Goal: Navigation & Orientation: Find specific page/section

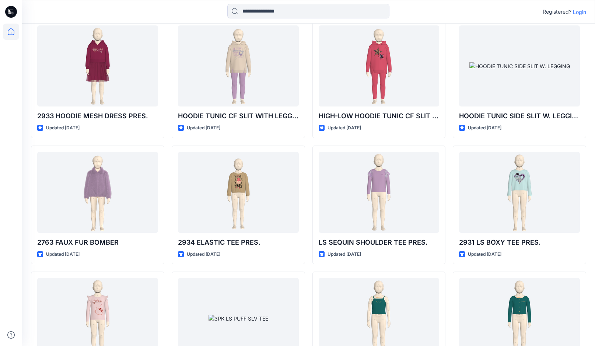
scroll to position [705, 0]
click at [102, 74] on div at bounding box center [97, 65] width 121 height 81
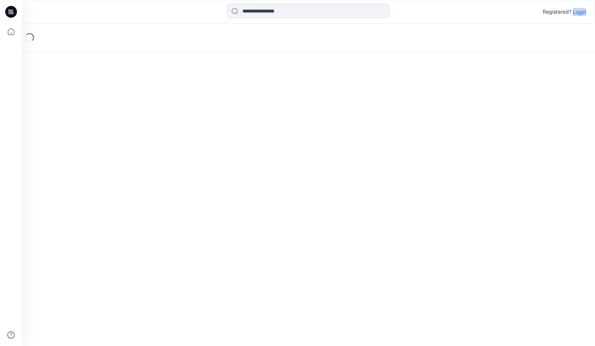
click at [102, 74] on div "Loading..." at bounding box center [308, 185] width 573 height 322
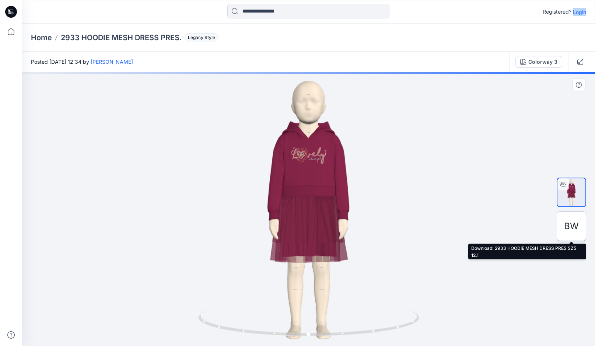
click at [563, 215] on div "BW" at bounding box center [570, 225] width 29 height 29
click at [563, 221] on div "BW" at bounding box center [570, 225] width 29 height 29
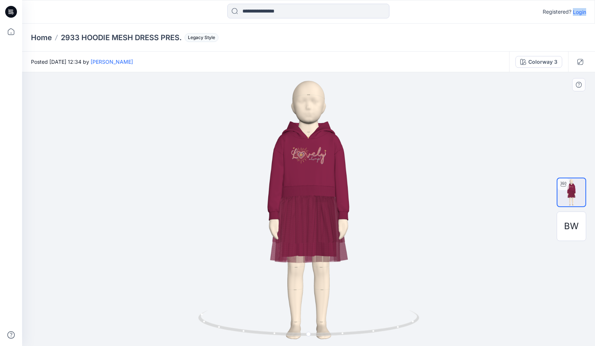
drag, startPoint x: 567, startPoint y: 226, endPoint x: 567, endPoint y: 129, distance: 96.9
click at [567, 129] on div "BW" at bounding box center [570, 209] width 29 height 184
click at [574, 7] on div "Registered? Login" at bounding box center [563, 11] width 43 height 9
click at [579, 11] on p "Login" at bounding box center [579, 12] width 13 height 8
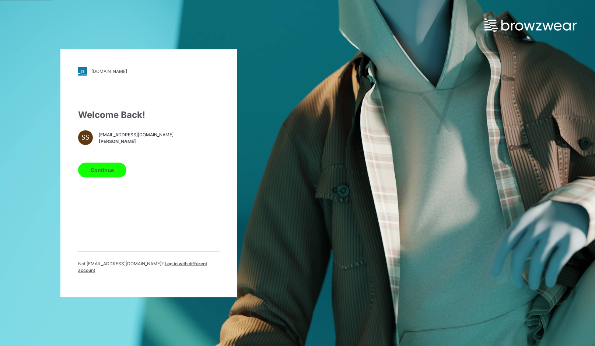
click at [106, 177] on button "Continue" at bounding box center [102, 169] width 48 height 15
click at [109, 171] on button "Continue" at bounding box center [102, 169] width 48 height 15
click at [94, 170] on button "Continue" at bounding box center [102, 169] width 48 height 15
click at [104, 171] on button "Continue" at bounding box center [102, 169] width 48 height 15
click at [114, 18] on div "garan.stylezone.com Loading... Welcome Back! SS sshalumova@garan.com Svetlana S…" at bounding box center [149, 173] width 298 height 346
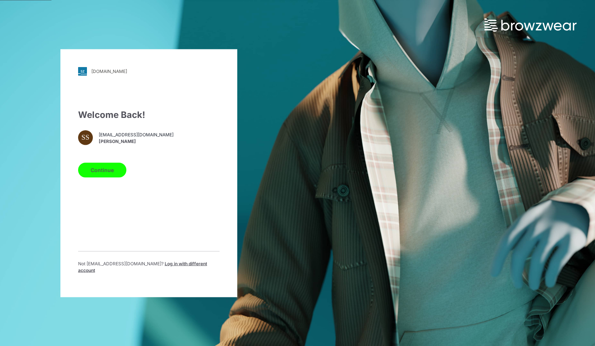
click at [92, 175] on button "Continue" at bounding box center [102, 169] width 48 height 15
click at [94, 175] on button "Continue" at bounding box center [102, 169] width 48 height 15
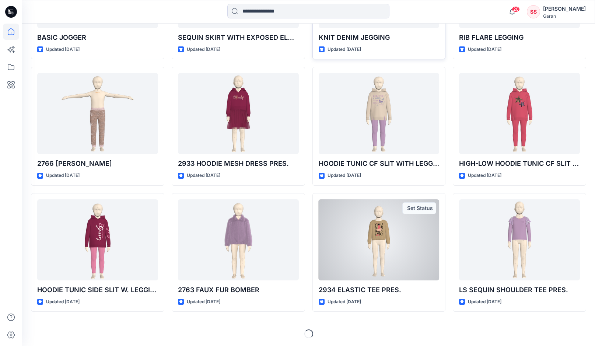
scroll to position [2197, 0]
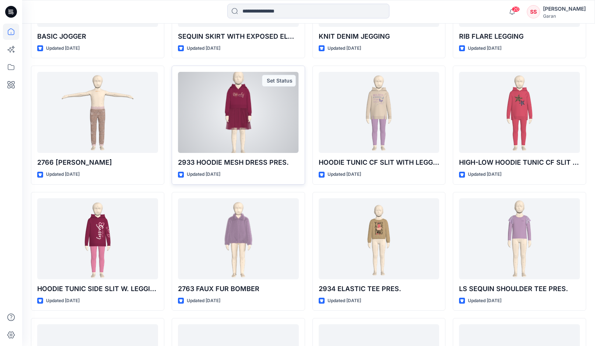
click at [263, 152] on div at bounding box center [238, 112] width 121 height 81
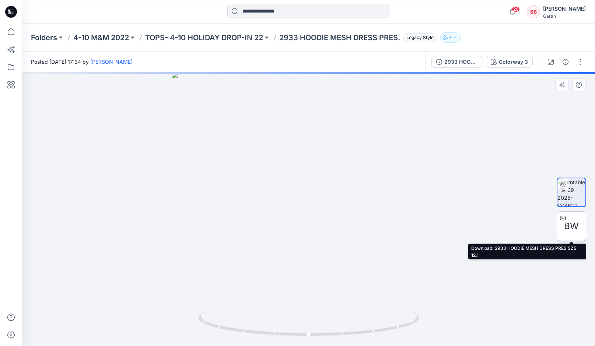
click at [562, 218] on icon at bounding box center [563, 218] width 6 height 6
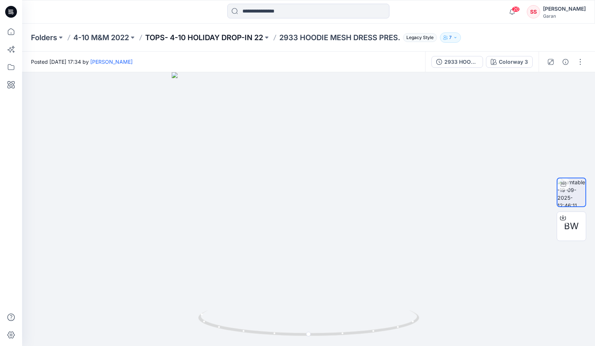
click at [225, 34] on p "TOPS- 4-10 HOLIDAY DROP-IN 22" at bounding box center [204, 37] width 118 height 10
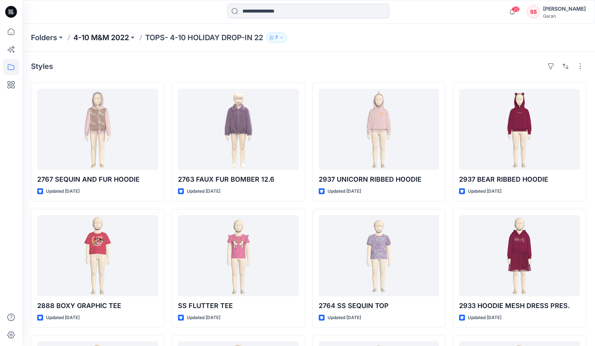
click at [109, 34] on p "4-10 M&M 2022" at bounding box center [101, 37] width 56 height 10
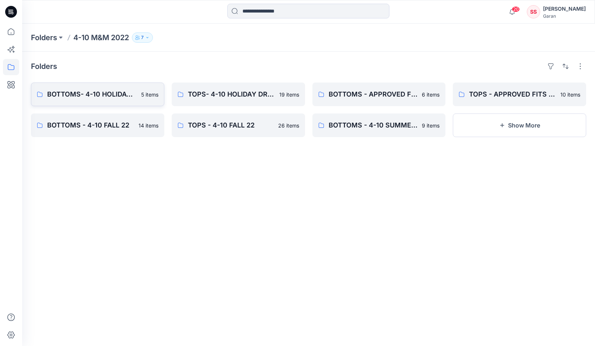
click at [103, 96] on p "BOTTOMS- 4-10 HOLIDAY DROP-IN 22" at bounding box center [91, 94] width 89 height 10
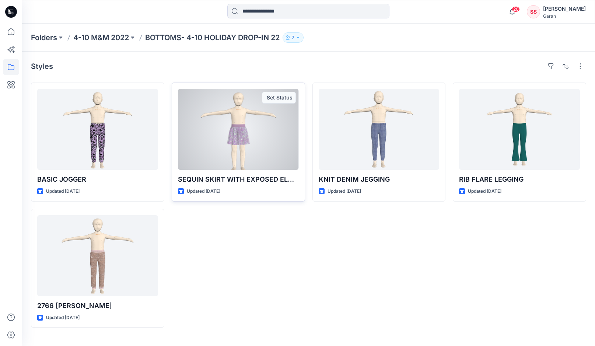
click at [230, 141] on div at bounding box center [238, 129] width 121 height 81
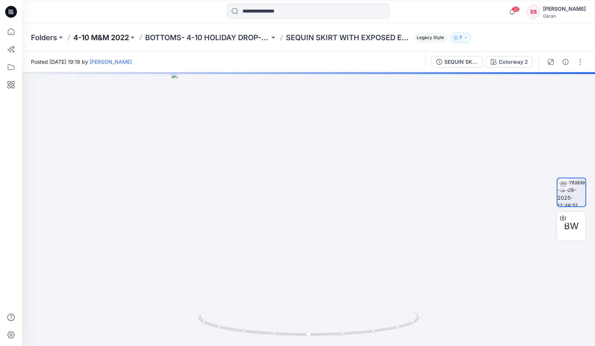
click at [107, 41] on p "4-10 M&M 2022" at bounding box center [101, 37] width 56 height 10
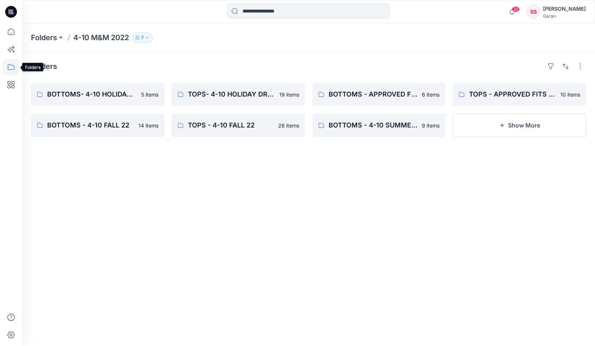
click at [11, 68] on icon at bounding box center [11, 67] width 16 height 16
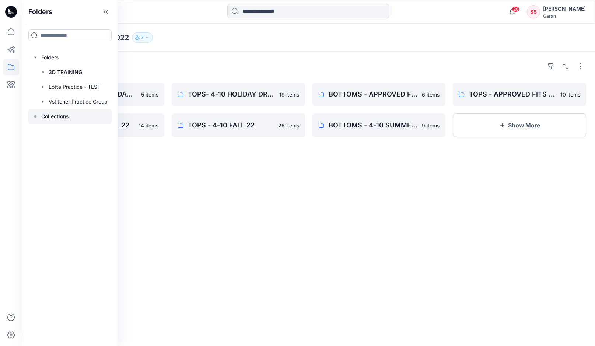
click at [49, 117] on p "Collections" at bounding box center [55, 116] width 28 height 9
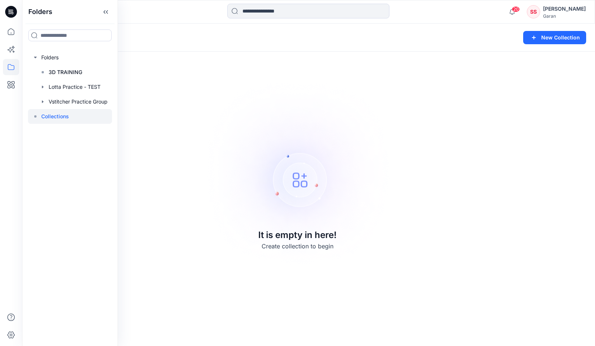
click at [200, 204] on img at bounding box center [297, 173] width 205 height 206
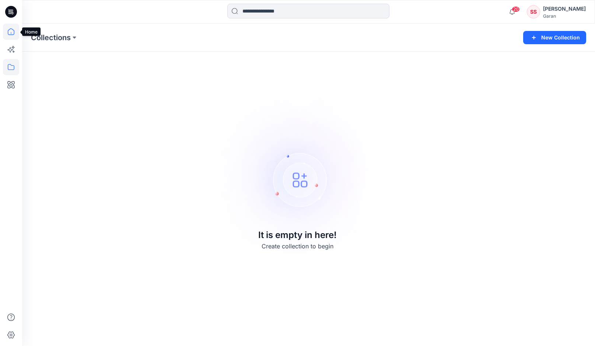
click at [9, 32] on icon at bounding box center [11, 32] width 16 height 16
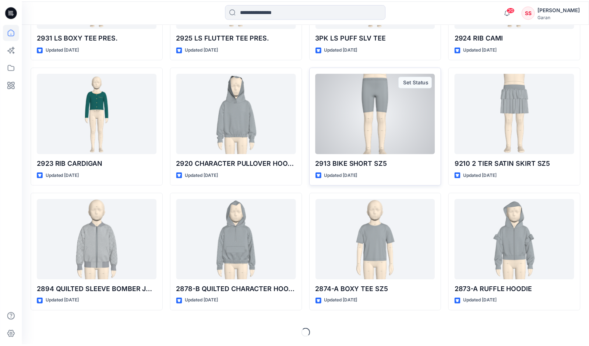
scroll to position [2575, 0]
